Goal: Task Accomplishment & Management: Manage account settings

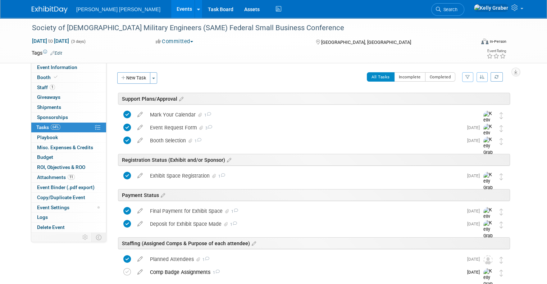
drag, startPoint x: 485, startPoint y: 1, endPoint x: 253, endPoint y: 84, distance: 246.5
click at [253, 84] on div "All Tasks Incomplete Completed Filter by Assignee -- Select Assignee -- All una…" at bounding box center [335, 79] width 349 height 15
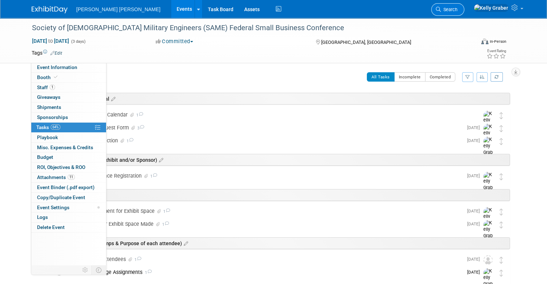
click at [457, 8] on span "Search" at bounding box center [449, 9] width 17 height 5
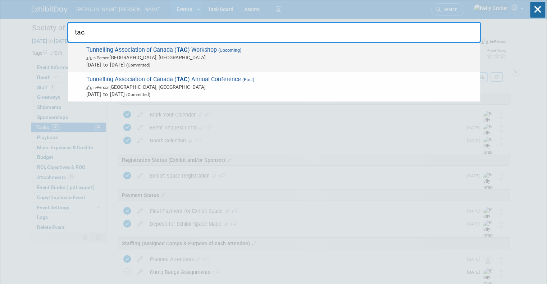
type input "tac"
click at [144, 61] on span "Nov 16, 2025 to Nov 18, 2025 (Committed)" at bounding box center [281, 64] width 390 height 7
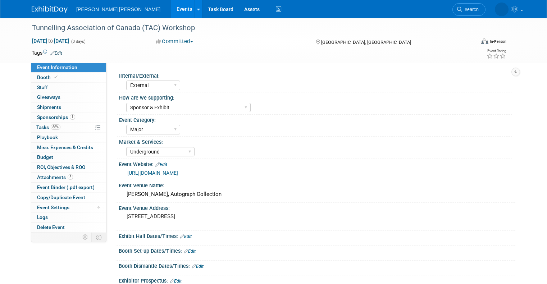
select select "External"
select select "Sponsor & Exhibit"
select select "Major"
select select "Underground"
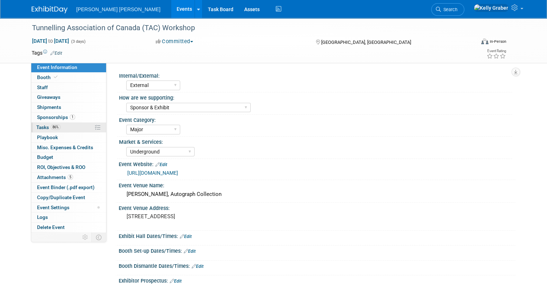
click at [43, 124] on span "Tasks 86%" at bounding box center [48, 127] width 24 height 6
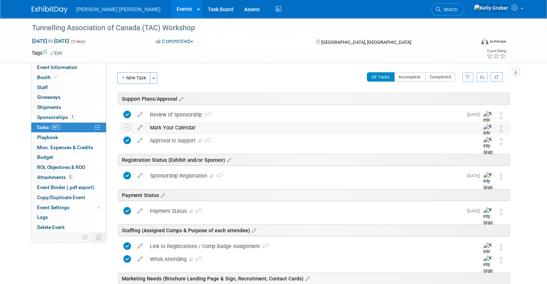
click at [164, 126] on div "Mark Your Calendar" at bounding box center [307, 128] width 323 height 12
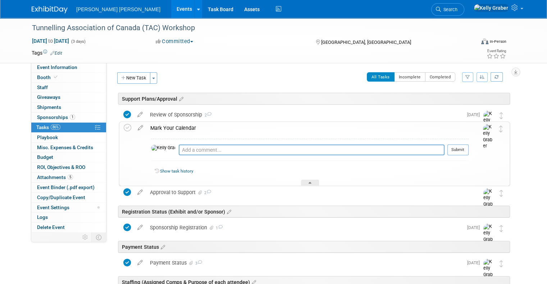
click at [164, 126] on div "Mark Your Calendar" at bounding box center [308, 128] width 322 height 12
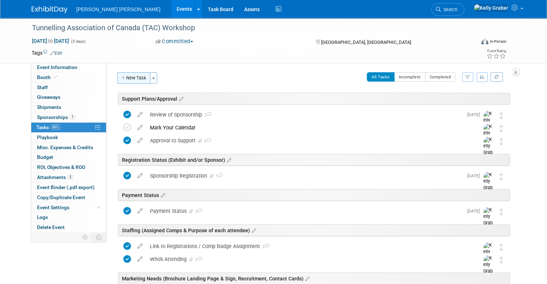
click at [136, 80] on button "New Task" at bounding box center [133, 78] width 33 height 12
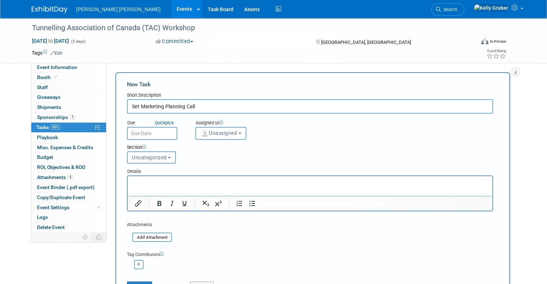
type input "Set Marketing Planning Call"
click at [151, 133] on input "text" at bounding box center [152, 133] width 50 height 13
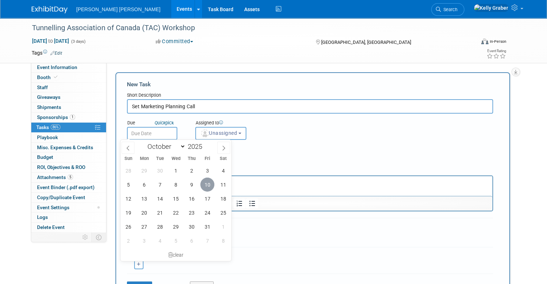
click at [210, 183] on span "10" at bounding box center [207, 185] width 14 height 14
type input "Oct 10, 2025"
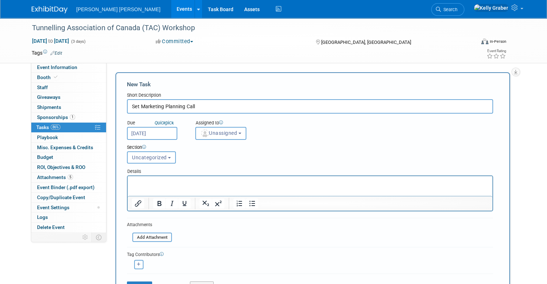
click at [204, 140] on div "Section Uncategorized Support Plans/Approval Registration Status (Exhibit and/o…" at bounding box center [295, 152] width 346 height 25
click at [204, 133] on span "Unassigned" at bounding box center [218, 133] width 37 height 6
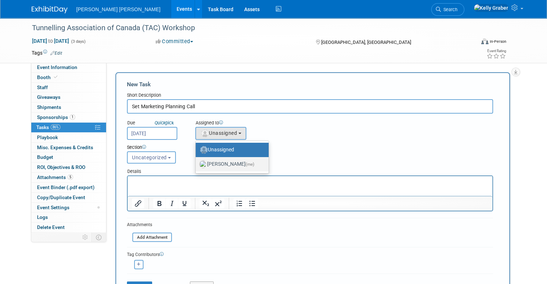
click at [209, 163] on label "[PERSON_NAME] (me)" at bounding box center [230, 165] width 62 height 12
click at [197, 163] on input "[PERSON_NAME] (me)" at bounding box center [194, 163] width 5 height 5
select select "ec37184c-c01f-4f21-939d-fe7fd02e2e7e"
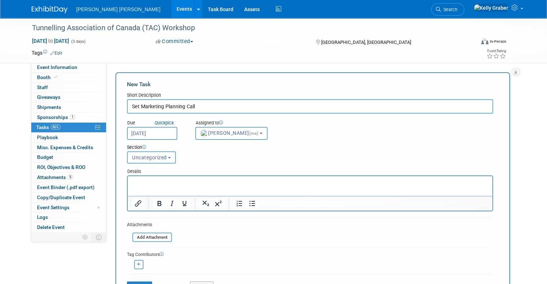
click at [152, 159] on span "Uncategorized" at bounding box center [149, 158] width 35 height 6
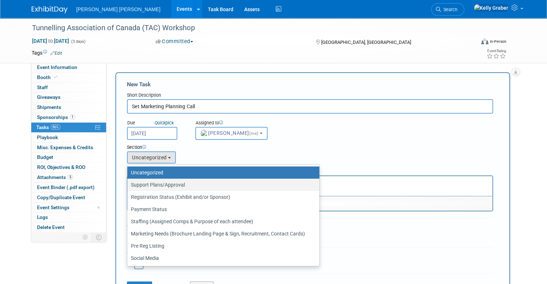
click at [155, 183] on label "Support Plans/Approval" at bounding box center [221, 184] width 181 height 9
click at [128, 183] on input "Support Plans/Approval" at bounding box center [126, 185] width 5 height 5
select select "11266208"
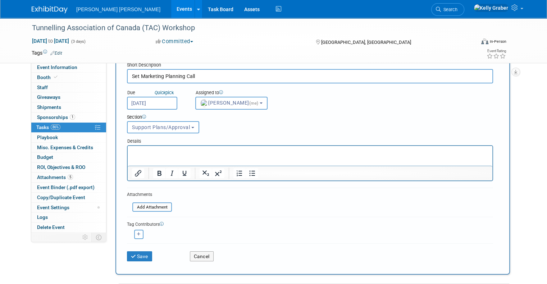
scroll to position [72, 0]
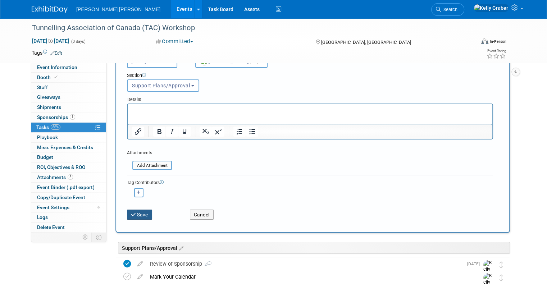
click at [133, 216] on button "Save" at bounding box center [139, 215] width 25 height 10
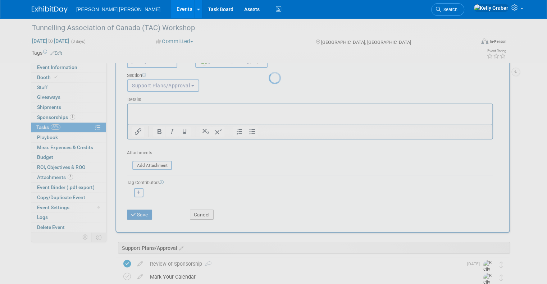
scroll to position [0, 0]
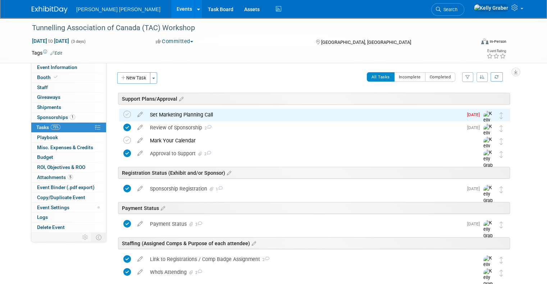
click at [179, 114] on div "Set Marketing Planning Call" at bounding box center [304, 115] width 316 height 12
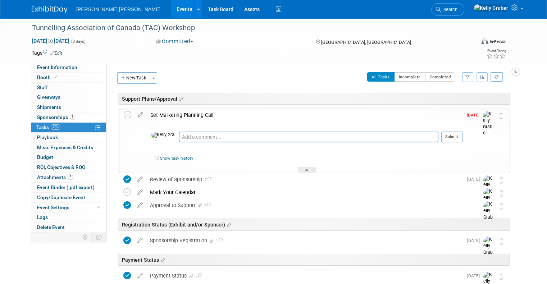
click at [179, 135] on textarea at bounding box center [309, 137] width 260 height 11
type textarea "10/10 - Scheduled a Marketing Planning Call for [DATE] 3pm."
click at [461, 137] on button "Submit" at bounding box center [451, 137] width 21 height 11
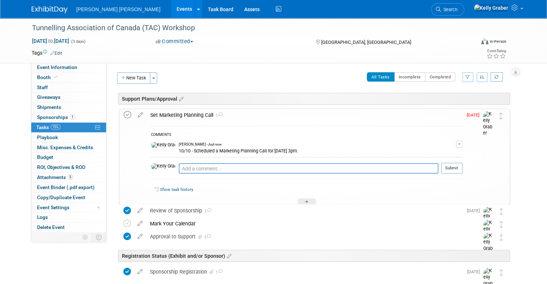
click at [124, 114] on icon at bounding box center [128, 115] width 8 height 8
click at [305, 199] on div at bounding box center [307, 201] width 18 height 6
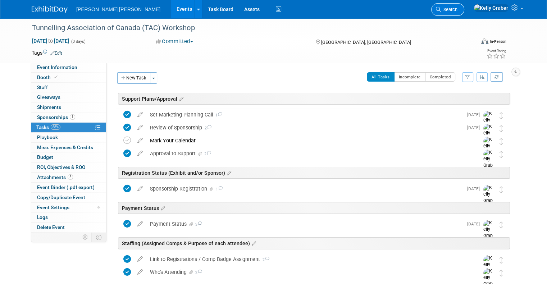
click at [457, 9] on span "Search" at bounding box center [449, 9] width 17 height 5
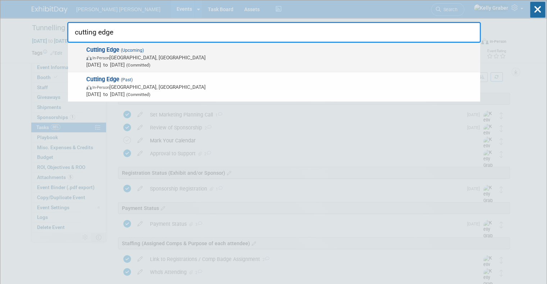
type input "cutting edge"
click at [177, 51] on span "Cutting Edge (Upcoming) In-Person Norfolk, VA Nov 3, 2025 to Nov 5, 2025 (Commi…" at bounding box center [280, 57] width 392 height 22
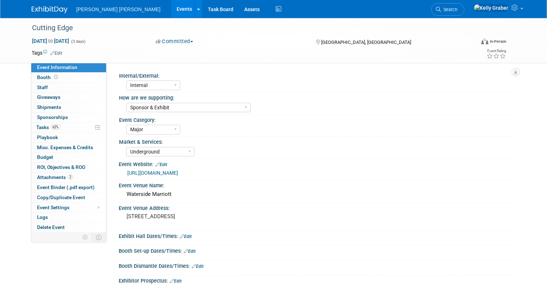
select select "Internal"
select select "Sponsor & Exhibit"
select select "Major"
select select "Underground"
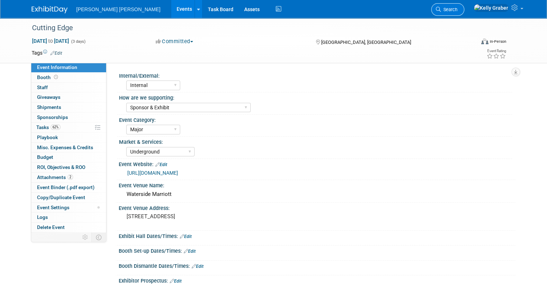
click at [457, 8] on span "Search" at bounding box center [449, 9] width 17 height 5
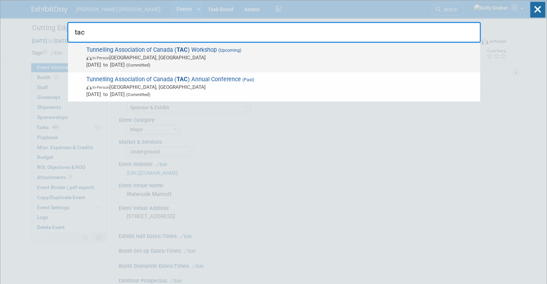
type input "tac"
click at [246, 61] on span "Nov 16, 2025 to Nov 18, 2025 (Committed)" at bounding box center [281, 64] width 390 height 7
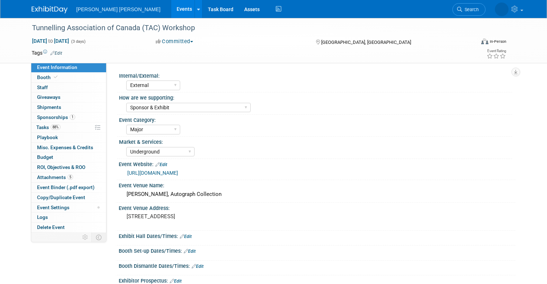
select select "External"
select select "Sponsor & Exhibit"
select select "Major"
select select "Underground"
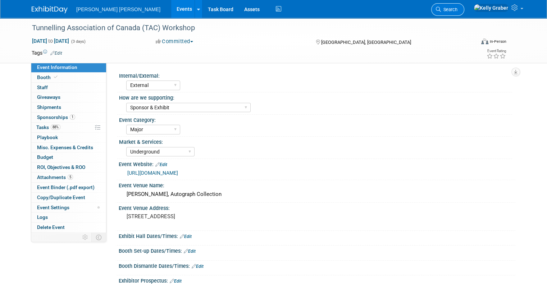
click at [464, 6] on link "Search" at bounding box center [447, 9] width 33 height 13
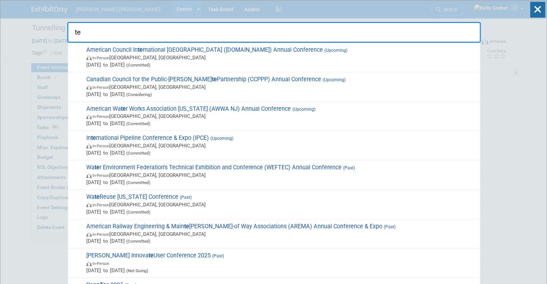
scroll to position [211, 0]
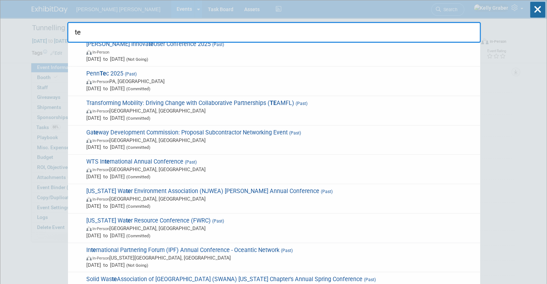
click at [420, 40] on input "te" at bounding box center [273, 32] width 413 height 21
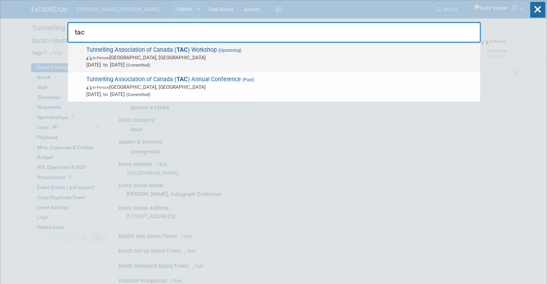
type input "tac"
click at [191, 56] on span "In-Person Vancouver, Canada" at bounding box center [281, 57] width 390 height 7
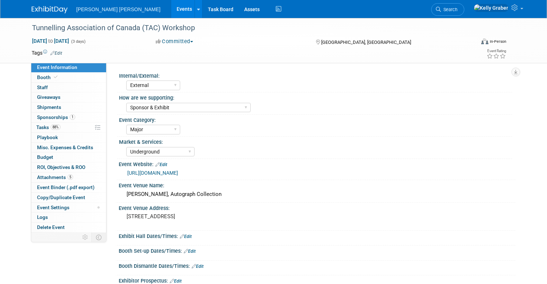
select select "External"
select select "Sponsor & Exhibit"
select select "Major"
select select "Underground"
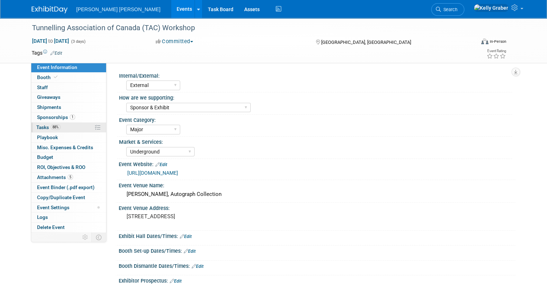
click at [36, 126] on span "Tasks 88%" at bounding box center [48, 127] width 24 height 6
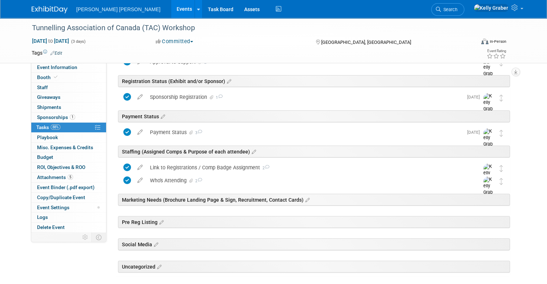
scroll to position [108, 0]
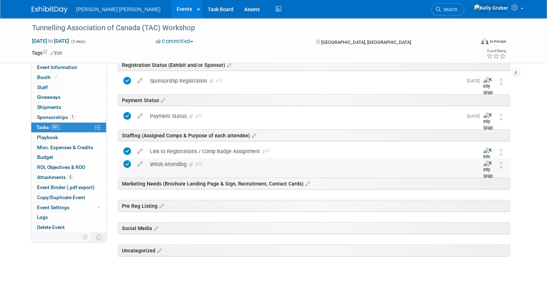
click at [157, 164] on div "Who's Attending 2" at bounding box center [307, 164] width 323 height 12
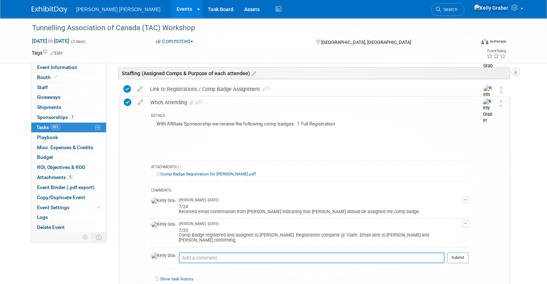
scroll to position [180, 0]
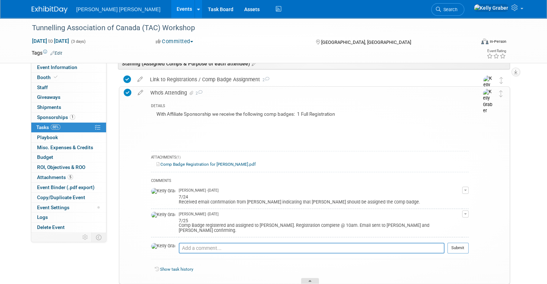
click at [315, 278] on div at bounding box center [310, 281] width 18 height 6
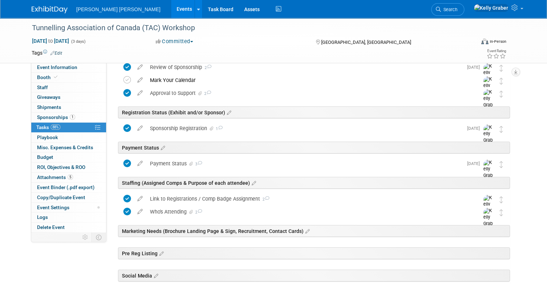
scroll to position [0, 0]
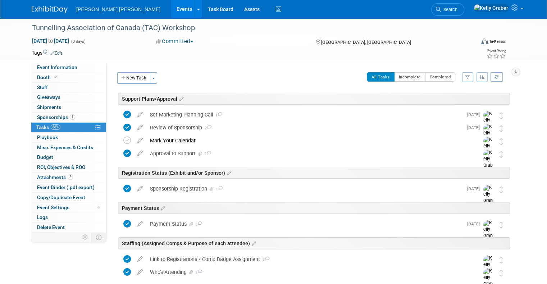
click at [178, 95] on div "Support Plans/Approval" at bounding box center [314, 99] width 392 height 12
click at [177, 99] on icon at bounding box center [180, 99] width 6 height 6
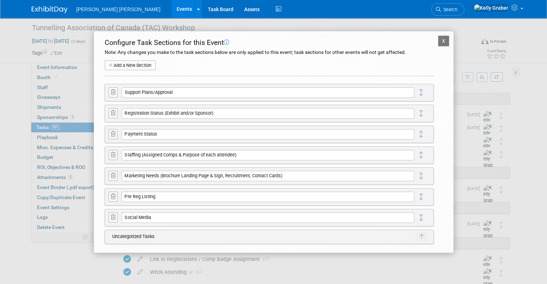
scroll to position [6, 0]
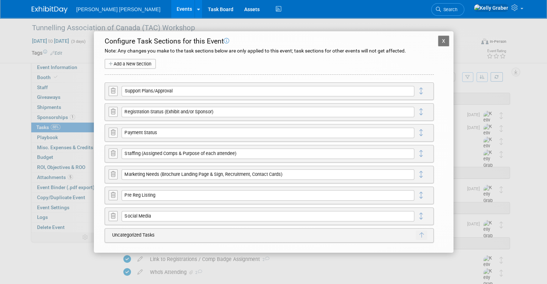
click at [115, 172] on button at bounding box center [113, 174] width 9 height 10
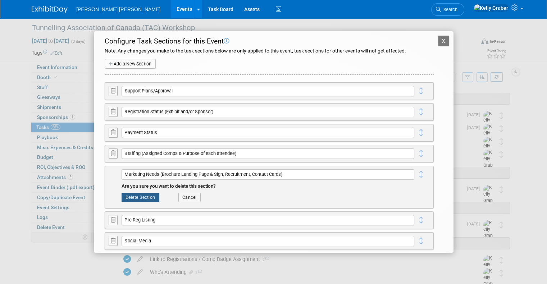
click at [147, 197] on button "Delete Section" at bounding box center [141, 197] width 38 height 9
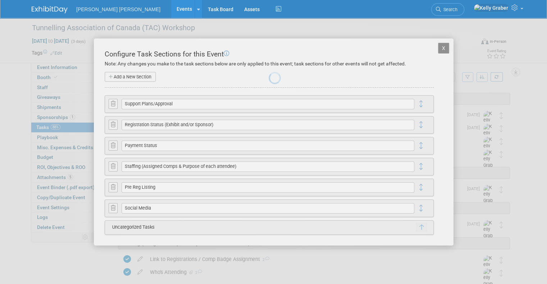
scroll to position [0, 0]
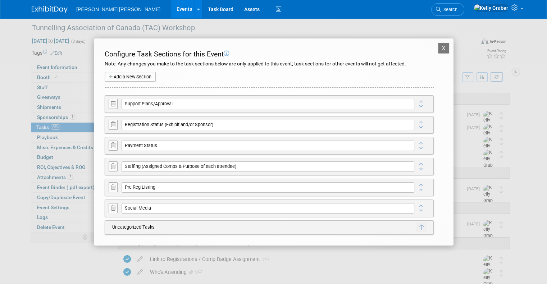
click at [438, 46] on button "X" at bounding box center [444, 48] width 12 height 11
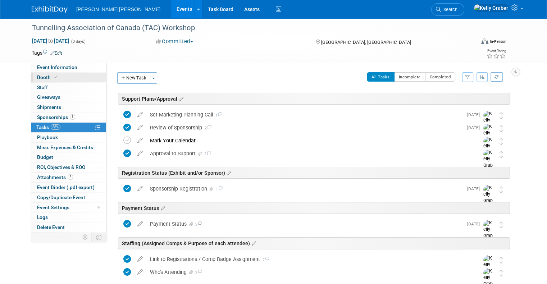
click at [54, 79] on icon at bounding box center [56, 77] width 4 height 4
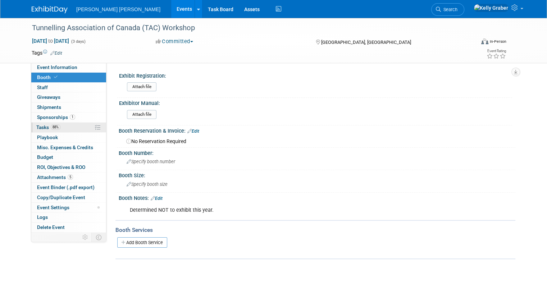
click at [40, 125] on span "Tasks 88%" at bounding box center [48, 127] width 24 height 6
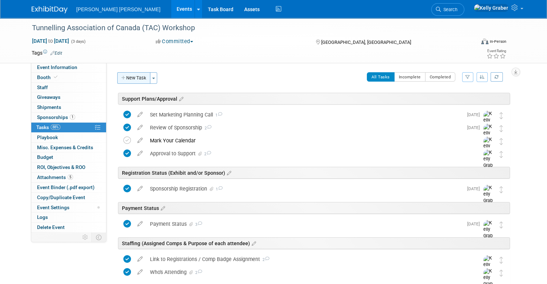
click at [131, 77] on button "New Task" at bounding box center [133, 78] width 33 height 12
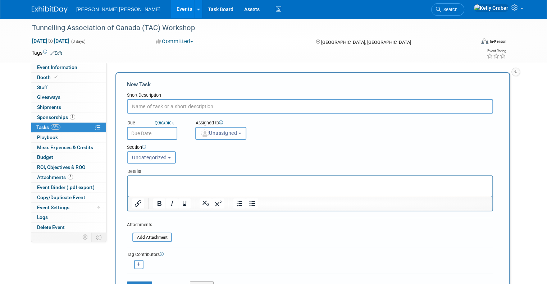
click at [149, 107] on input "text" at bounding box center [310, 106] width 366 height 14
type input "Social Graphic"
click at [147, 134] on input "text" at bounding box center [152, 133] width 50 height 13
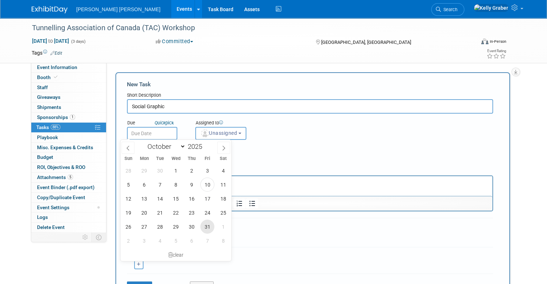
click at [208, 227] on span "31" at bounding box center [207, 227] width 14 height 14
type input "Oct 31, 2025"
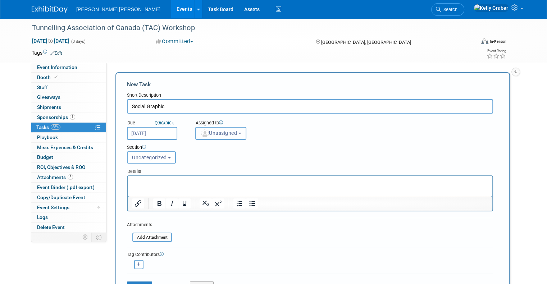
click at [213, 132] on span "Unassigned" at bounding box center [218, 133] width 37 height 6
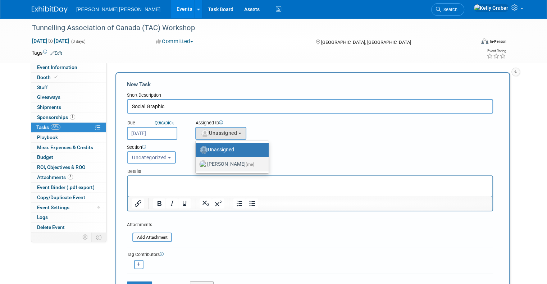
click at [220, 163] on label "Kelly Graber (me)" at bounding box center [230, 165] width 62 height 12
click at [197, 163] on input "Kelly Graber (me)" at bounding box center [194, 163] width 5 height 5
select select "ec37184c-c01f-4f21-939d-fe7fd02e2e7e"
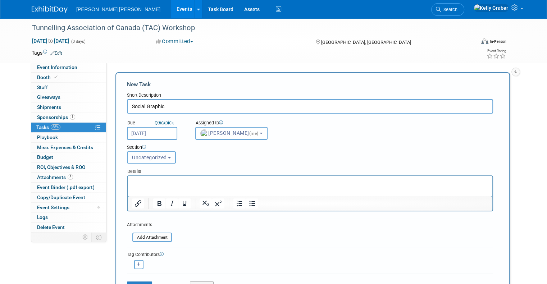
click at [157, 156] on span "Uncategorized" at bounding box center [149, 158] width 35 height 6
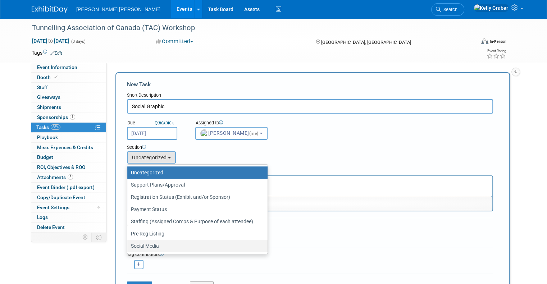
click at [156, 244] on label "Social Media" at bounding box center [195, 245] width 129 height 9
click at [128, 244] on input "Social Media" at bounding box center [126, 246] width 5 height 5
select select "11266219"
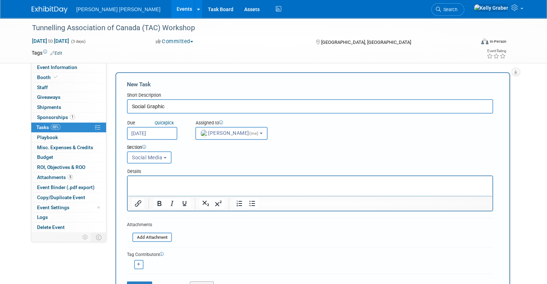
scroll to position [72, 0]
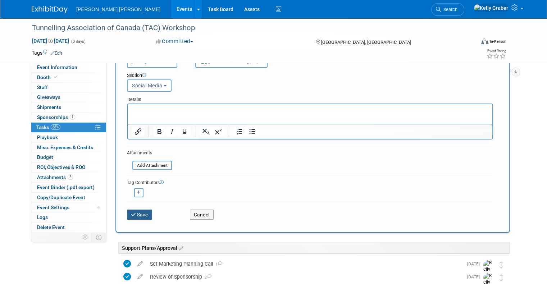
click at [138, 216] on button "Save" at bounding box center [139, 215] width 25 height 10
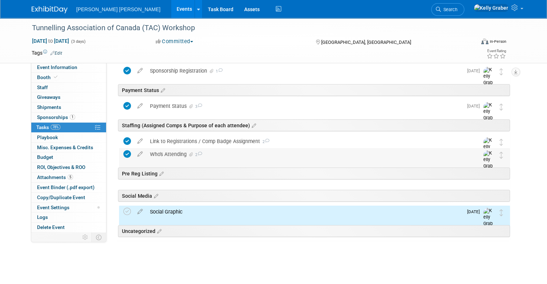
scroll to position [118, 0]
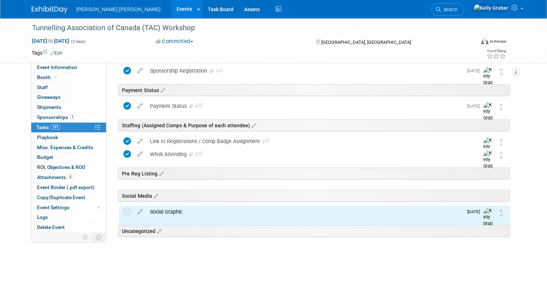
click at [161, 211] on div "Social Graphic" at bounding box center [304, 212] width 316 height 12
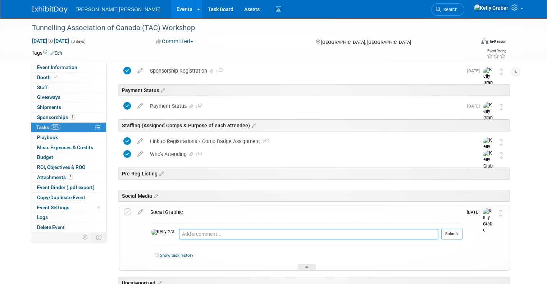
click at [179, 235] on textarea at bounding box center [309, 234] width 260 height 11
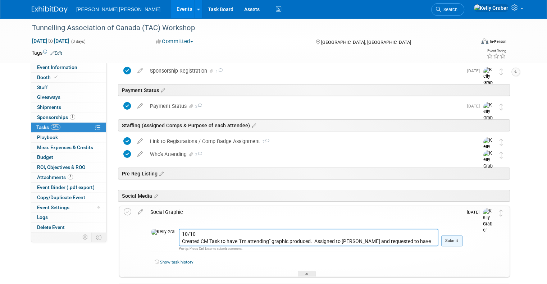
type textarea "10/10 Created CM Task to have "I'm attending" graphic produced. Assigned to Dan…"
click at [461, 239] on button "Submit" at bounding box center [451, 241] width 21 height 11
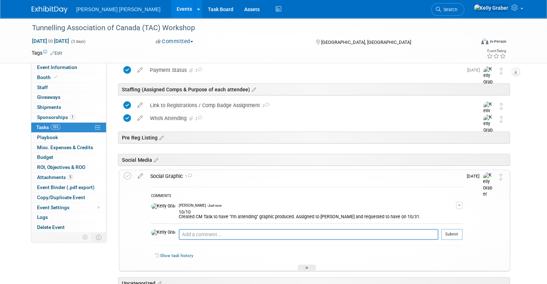
click at [306, 260] on div "Show task history" at bounding box center [306, 256] width 311 height 15
click at [306, 267] on icon at bounding box center [306, 269] width 3 height 4
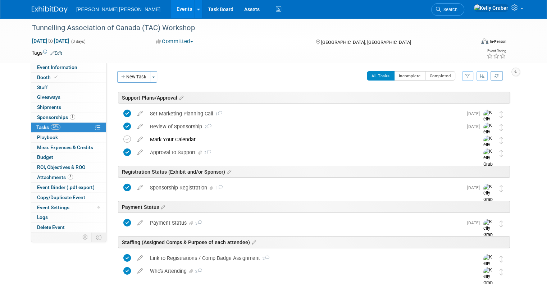
scroll to position [0, 0]
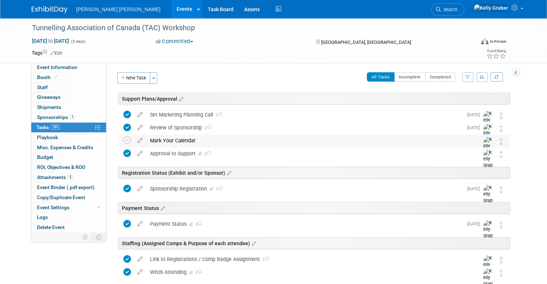
click at [191, 143] on div "Mark Your Calendar" at bounding box center [307, 140] width 323 height 12
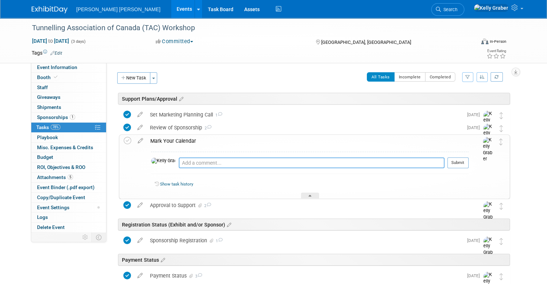
click at [203, 164] on textarea at bounding box center [312, 162] width 266 height 11
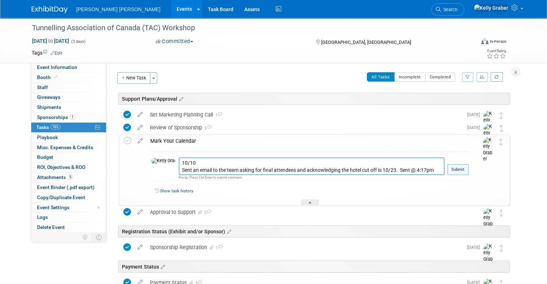
type textarea "10/10 Sent an email to the team asking for final attendees and acknowledging th…"
click at [465, 168] on button "Submit" at bounding box center [457, 169] width 21 height 11
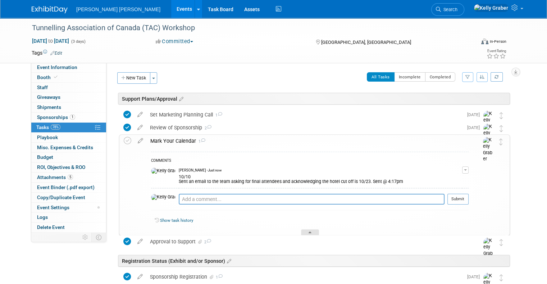
click at [308, 234] on div at bounding box center [310, 232] width 18 height 6
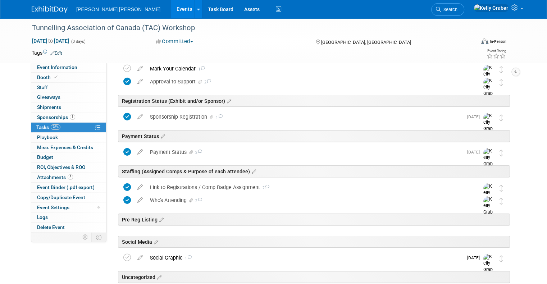
scroll to position [108, 0]
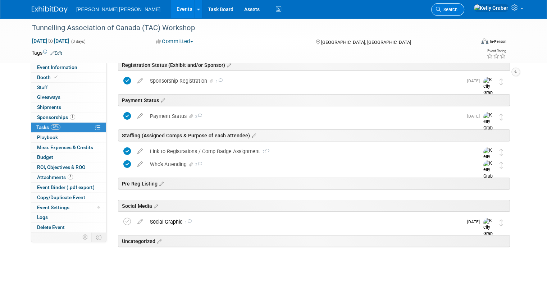
click at [441, 7] on icon at bounding box center [438, 9] width 5 height 5
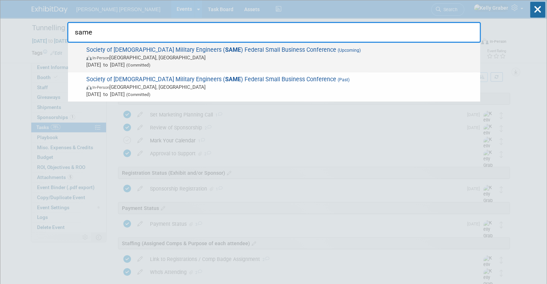
type input "same"
click at [145, 54] on span "In-Person Phoenix, AZ" at bounding box center [281, 57] width 390 height 7
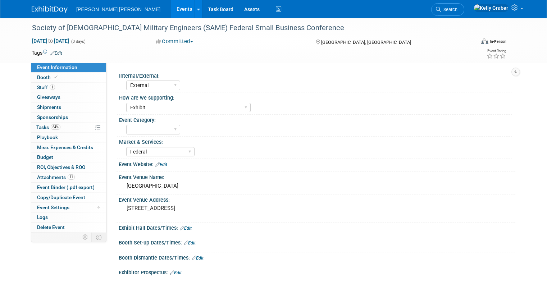
select select "External"
select select "Exhibit"
select select "Federal"
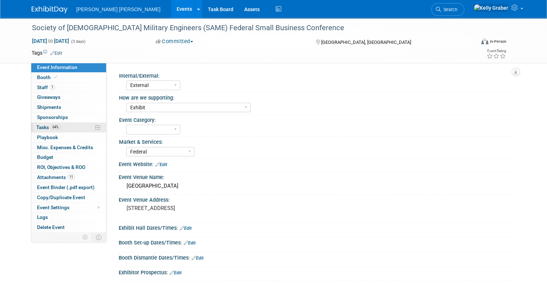
click at [38, 125] on span "Tasks 64%" at bounding box center [48, 127] width 24 height 6
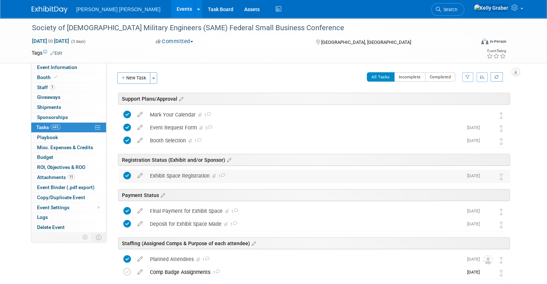
scroll to position [36, 0]
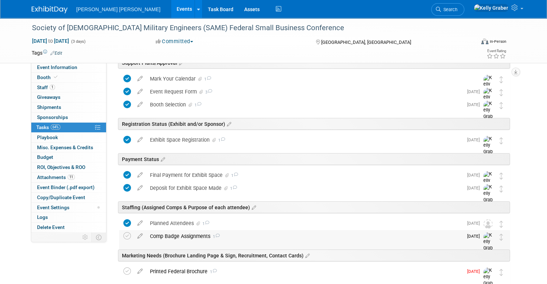
click at [197, 235] on div "Comp Badge Assignments 1" at bounding box center [304, 236] width 316 height 12
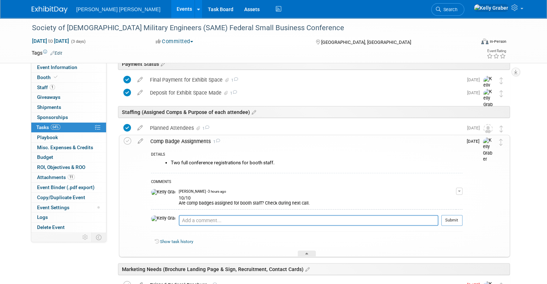
scroll to position [144, 0]
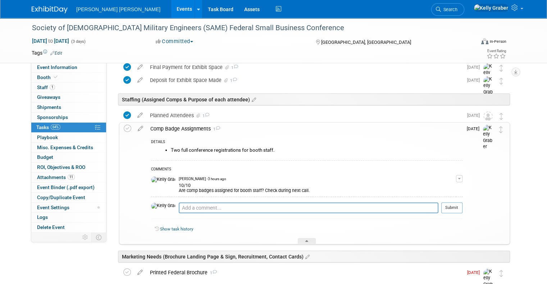
click at [201, 188] on div "10/10 Are comp badges assigned for booth staff? Check during next call." at bounding box center [317, 188] width 277 height 12
click at [293, 209] on textarea at bounding box center [309, 207] width 260 height 11
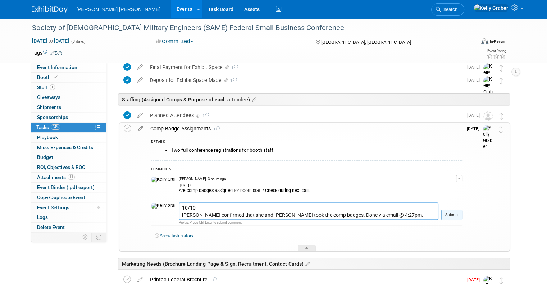
type textarea "10/10 Paula confirmed that she and Sebastian took the comp badges. Done via ema…"
click at [457, 217] on button "Submit" at bounding box center [451, 215] width 21 height 11
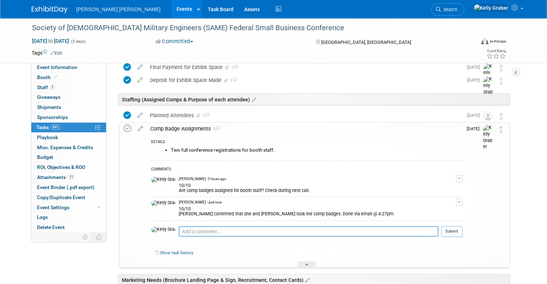
click at [124, 127] on icon at bounding box center [128, 129] width 8 height 8
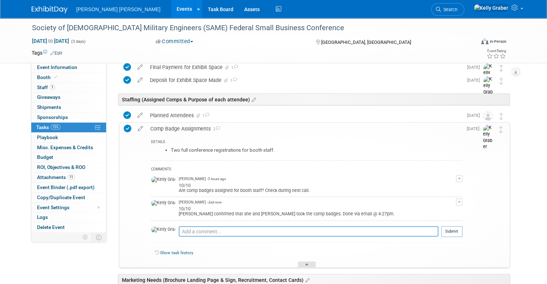
click at [306, 264] on icon at bounding box center [306, 266] width 3 height 4
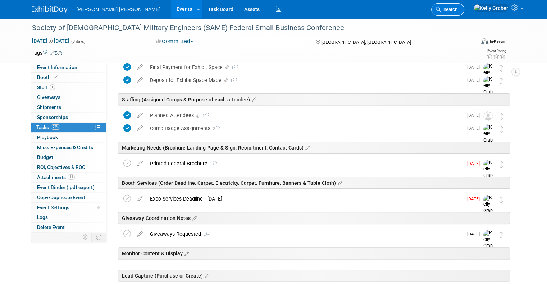
click at [464, 4] on link "Search" at bounding box center [447, 9] width 33 height 13
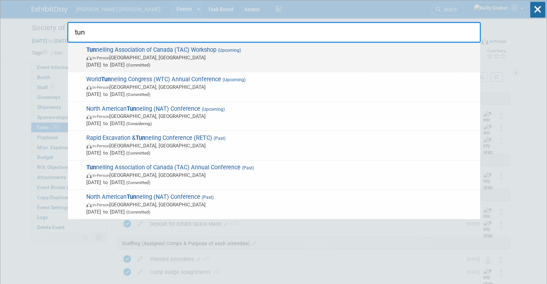
type input "tun"
click at [151, 55] on span "In-Person Vancouver, Canada" at bounding box center [281, 57] width 390 height 7
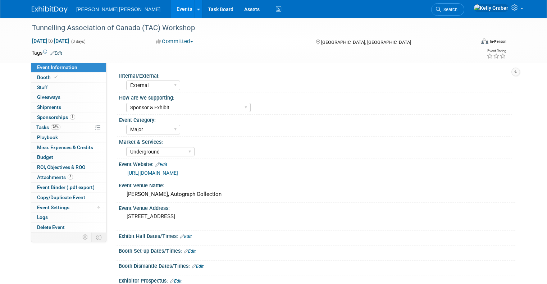
select select "External"
select select "Sponsor & Exhibit"
select select "Major"
select select "Underground"
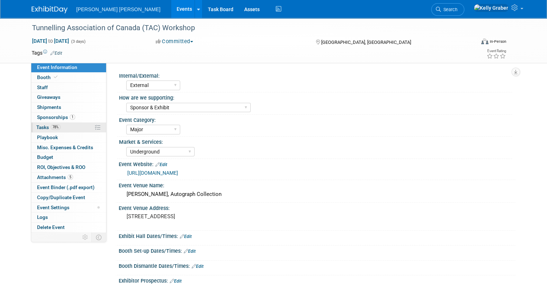
click at [42, 125] on span "Tasks 78%" at bounding box center [48, 127] width 24 height 6
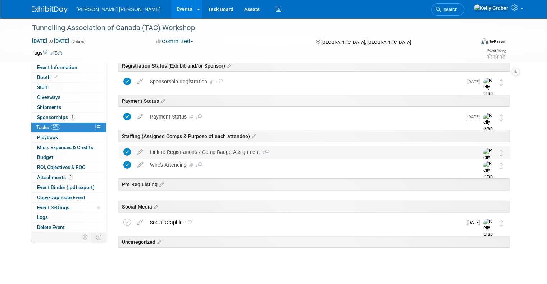
scroll to position [108, 0]
click at [171, 161] on div "Who's Attending 2" at bounding box center [307, 164] width 323 height 12
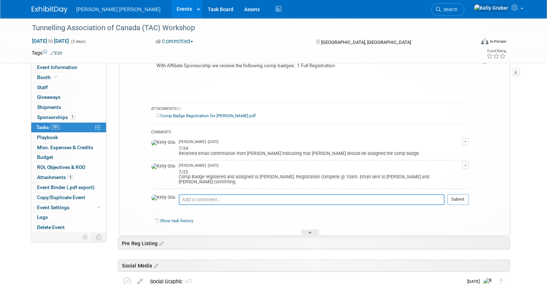
scroll to position [252, 0]
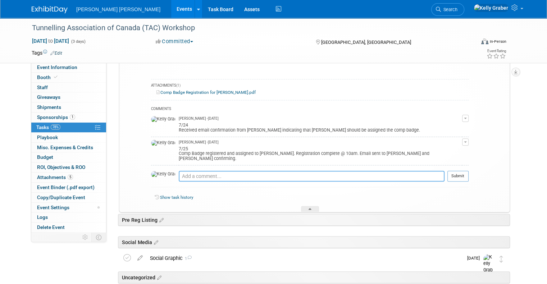
click at [179, 171] on textarea at bounding box center [312, 176] width 266 height 11
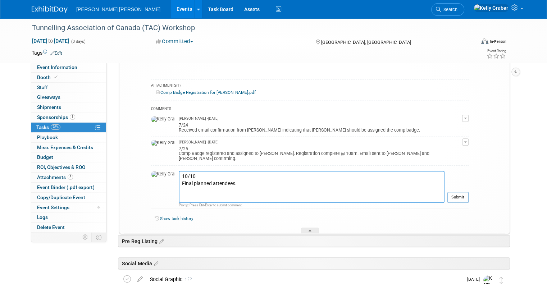
paste textarea "- [PERSON_NAME] (comp pass – to be shared with other in [GEOGRAPHIC_DATA] offic…"
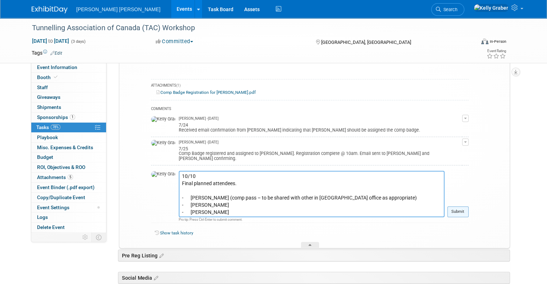
type textarea "10/10 Final planned attendees. - [PERSON_NAME] (comp pass – to be shared with o…"
click at [462, 209] on button "Submit" at bounding box center [457, 211] width 21 height 11
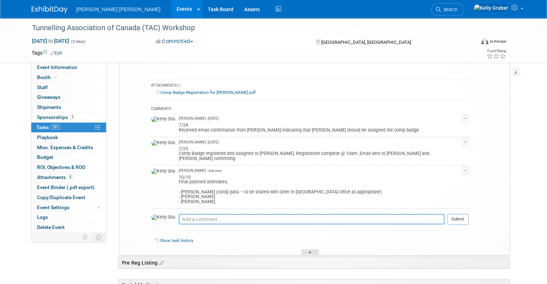
click at [309, 249] on div at bounding box center [310, 252] width 18 height 6
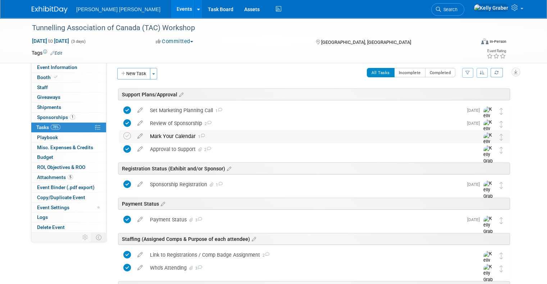
scroll to position [0, 0]
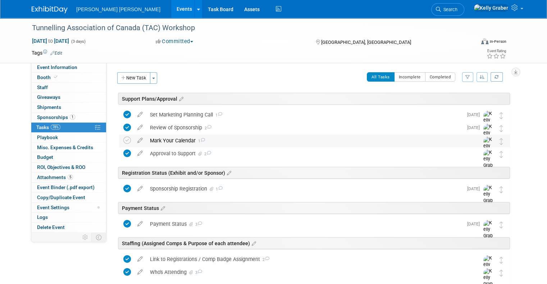
click at [180, 140] on div "Mark Your Calendar 1" at bounding box center [307, 140] width 323 height 12
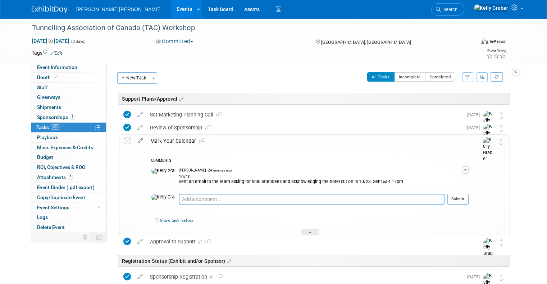
click at [195, 196] on textarea at bounding box center [312, 199] width 266 height 11
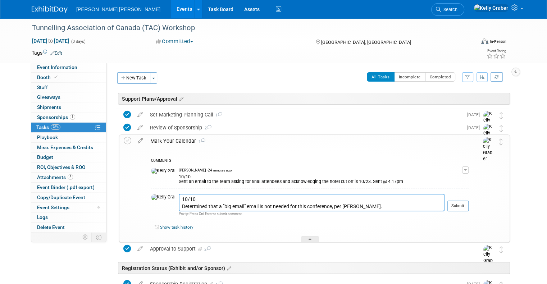
type textarea "10/10 Determined that a "big email" email is not needed for this conference, pe…"
click at [476, 200] on td at bounding box center [475, 188] width 14 height 107
click at [468, 201] on button "Submit" at bounding box center [457, 206] width 21 height 11
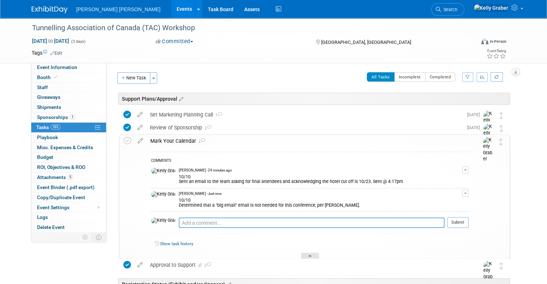
click at [309, 255] on icon at bounding box center [309, 257] width 3 height 4
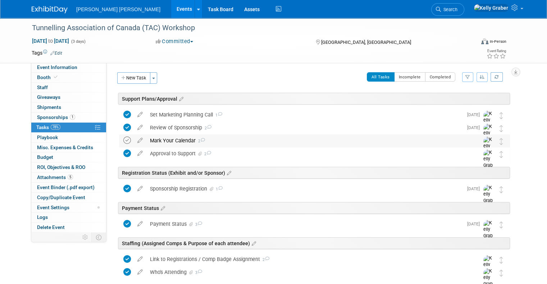
click at [123, 141] on icon at bounding box center [127, 141] width 8 height 8
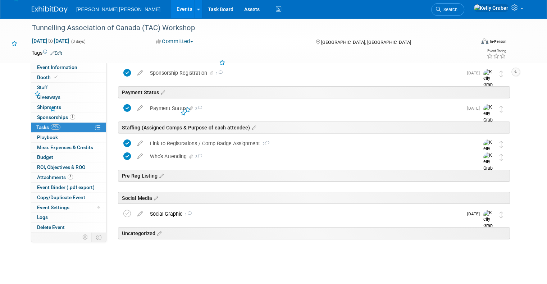
scroll to position [118, 0]
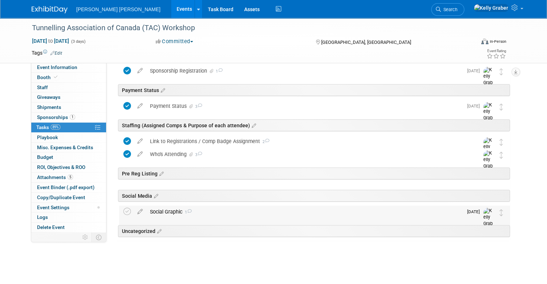
click at [193, 212] on div "Social Graphic 1" at bounding box center [304, 212] width 316 height 12
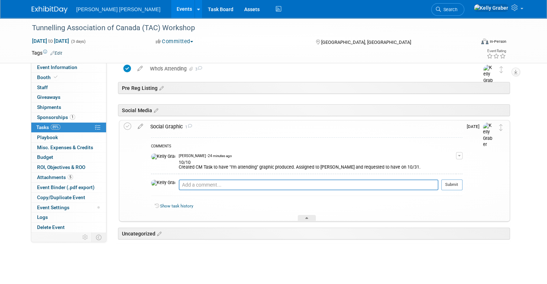
scroll to position [206, 0]
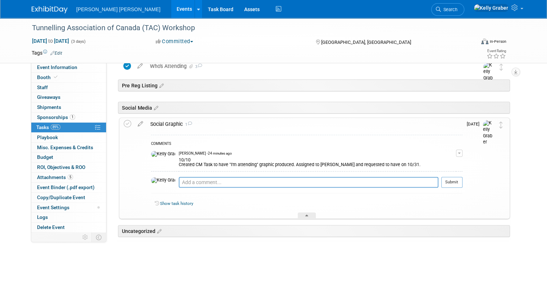
click at [305, 211] on div "Show task history" at bounding box center [306, 204] width 311 height 15
click at [306, 213] on div at bounding box center [307, 215] width 18 height 6
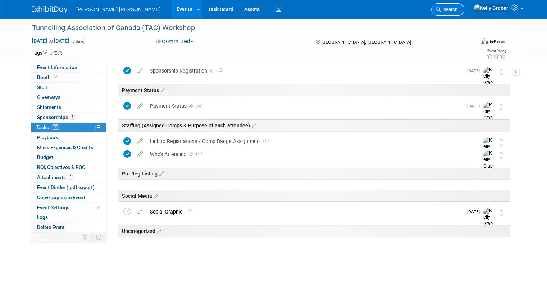
click at [464, 6] on link "Search" at bounding box center [447, 9] width 33 height 13
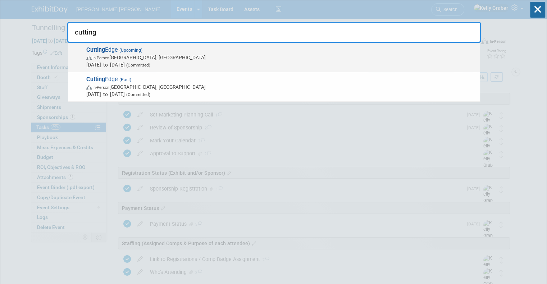
type input "cutting"
click at [132, 63] on span "Nov 3, 2025 to Nov 5, 2025 (Committed)" at bounding box center [281, 64] width 390 height 7
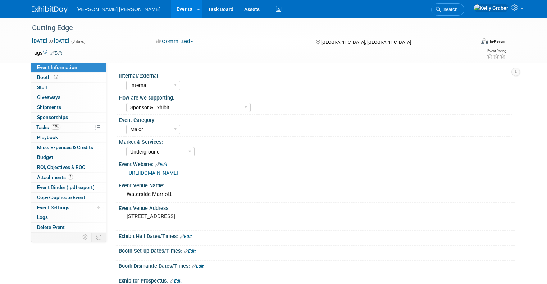
select select "Internal"
select select "Sponsor & Exhibit"
select select "Major"
select select "Underground"
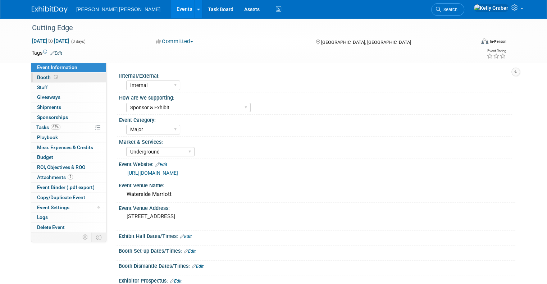
click at [37, 78] on span "Booth" at bounding box center [48, 77] width 22 height 6
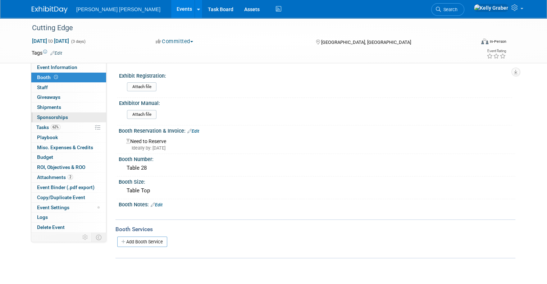
click at [40, 116] on span "Sponsorships 0" at bounding box center [52, 117] width 31 height 6
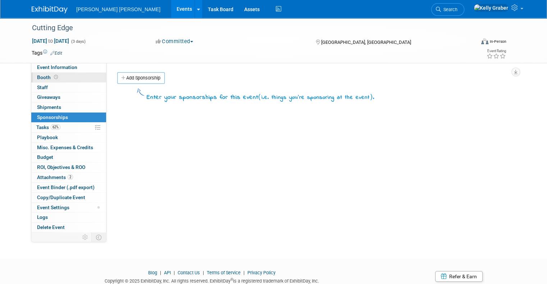
click at [40, 75] on span "Booth" at bounding box center [48, 77] width 22 height 6
